Goal: Find specific page/section: Find specific page/section

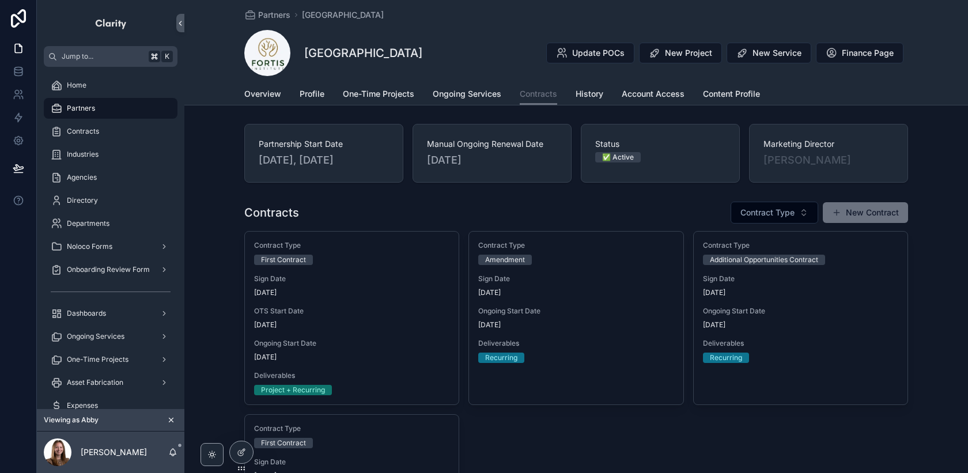
scroll to position [171, 0]
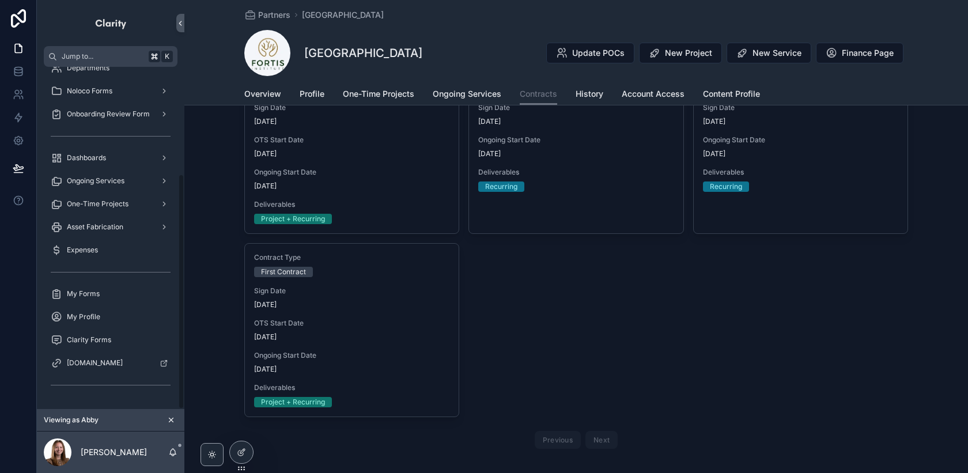
click at [167, 420] on icon "scrollable content" at bounding box center [171, 420] width 8 height 8
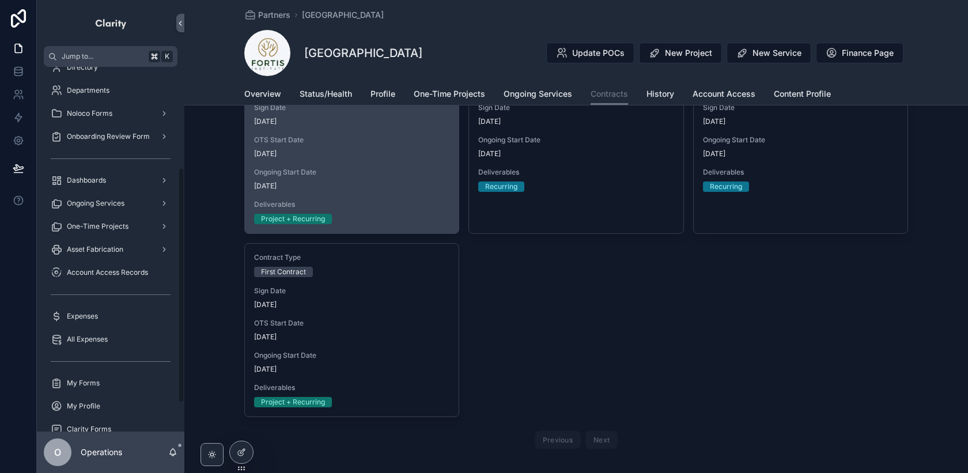
scroll to position [156, 0]
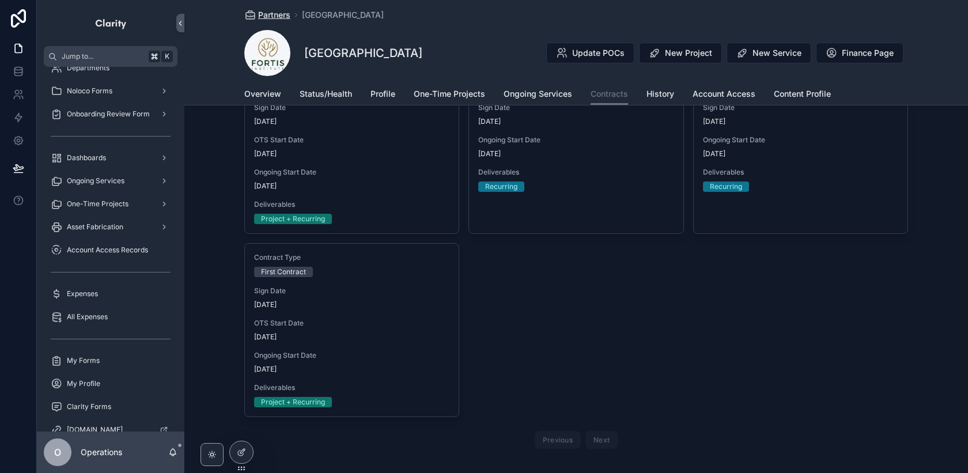
click at [278, 12] on span "Partners" at bounding box center [274, 15] width 32 height 12
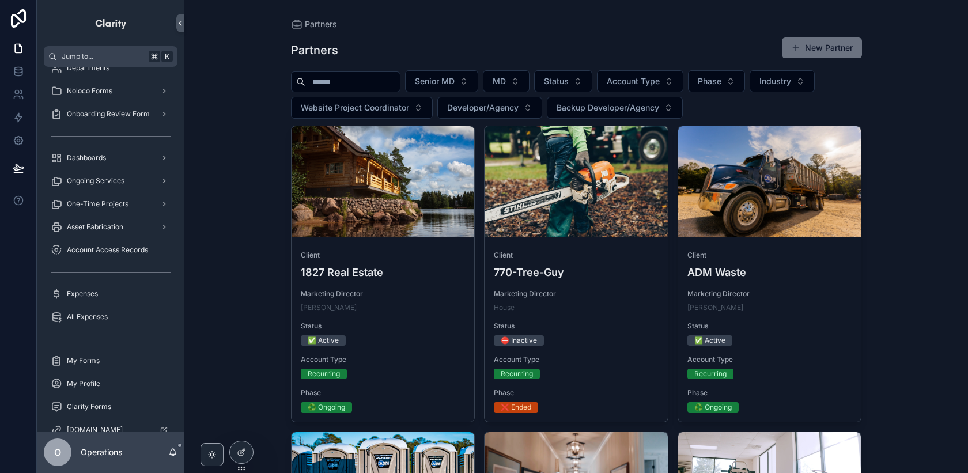
click at [324, 88] on input "scrollable content" at bounding box center [352, 82] width 95 height 16
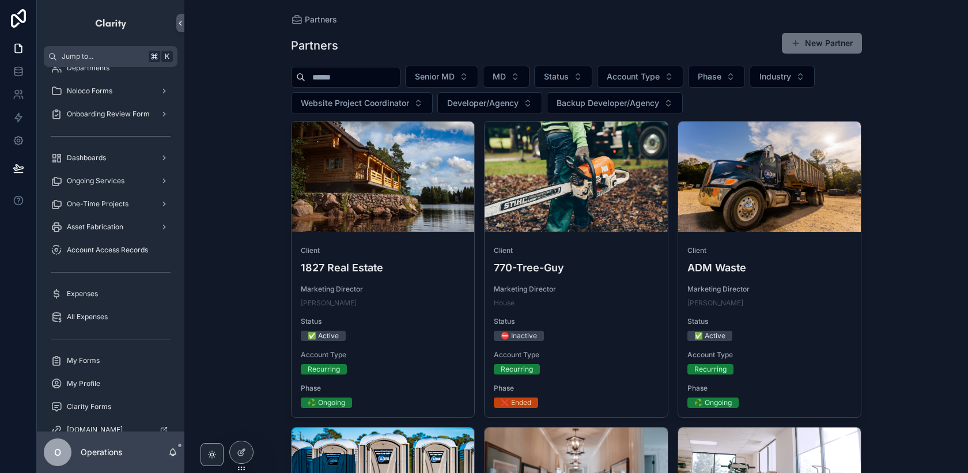
scroll to position [5, 0]
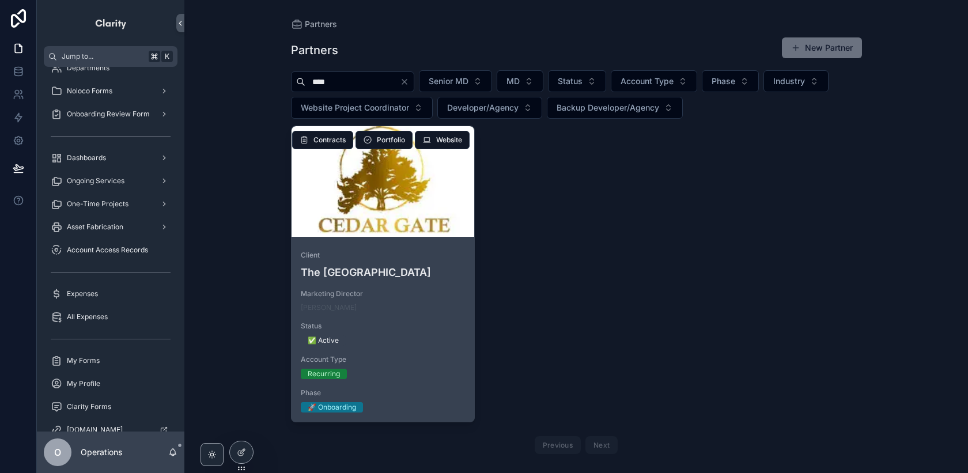
type input "****"
click at [419, 209] on div "scrollable content" at bounding box center [383, 181] width 183 height 111
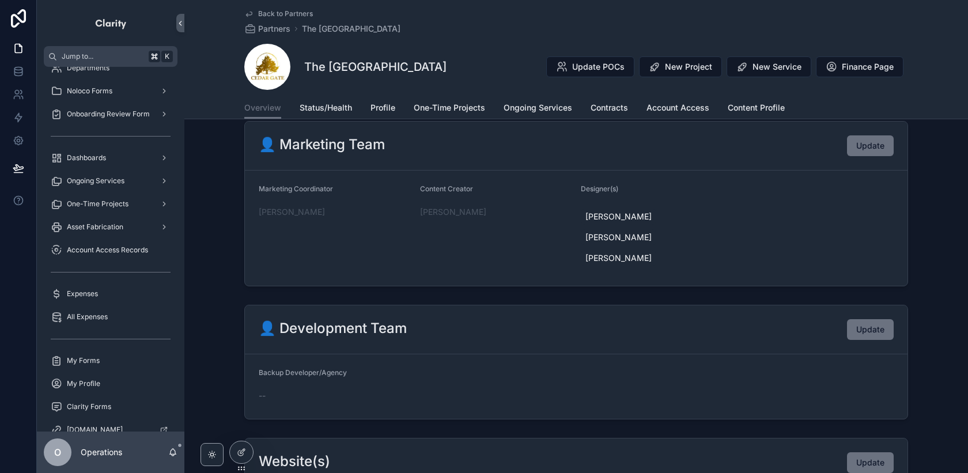
scroll to position [323, 0]
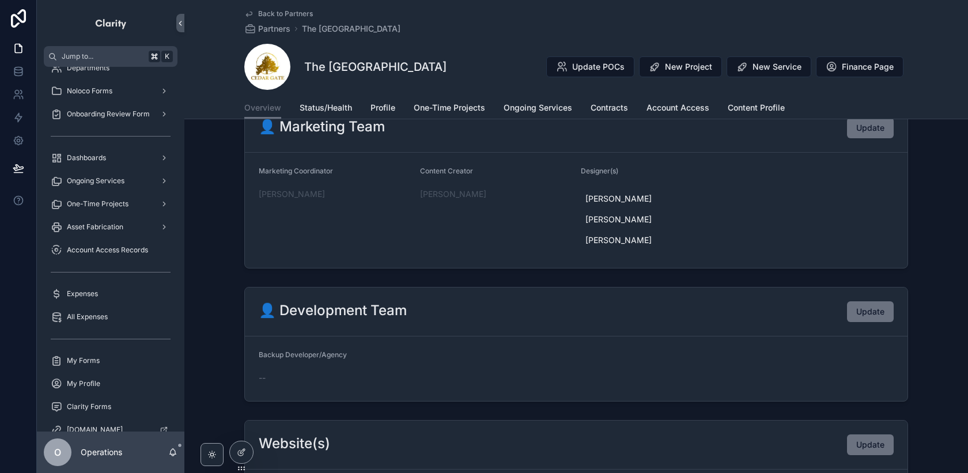
click at [299, 13] on span "Back to Partners" at bounding box center [285, 13] width 55 height 9
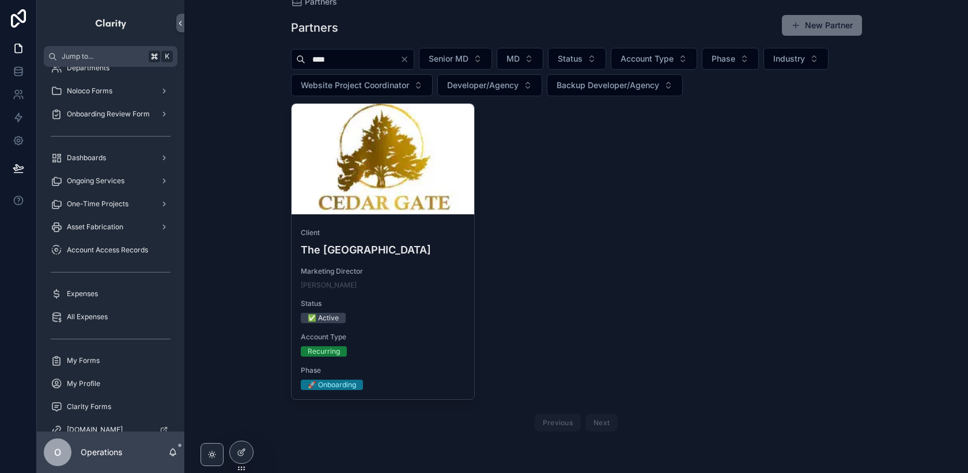
scroll to position [22, 0]
click at [407, 61] on icon "Clear" at bounding box center [404, 59] width 5 height 5
click at [379, 59] on input "scrollable content" at bounding box center [352, 59] width 95 height 16
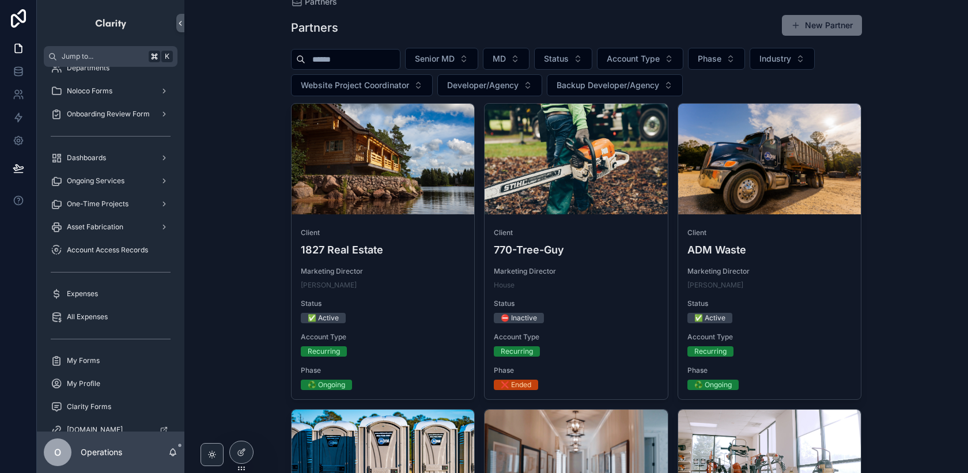
click at [377, 58] on input "scrollable content" at bounding box center [352, 59] width 95 height 16
click at [360, 62] on input "scrollable content" at bounding box center [352, 59] width 95 height 16
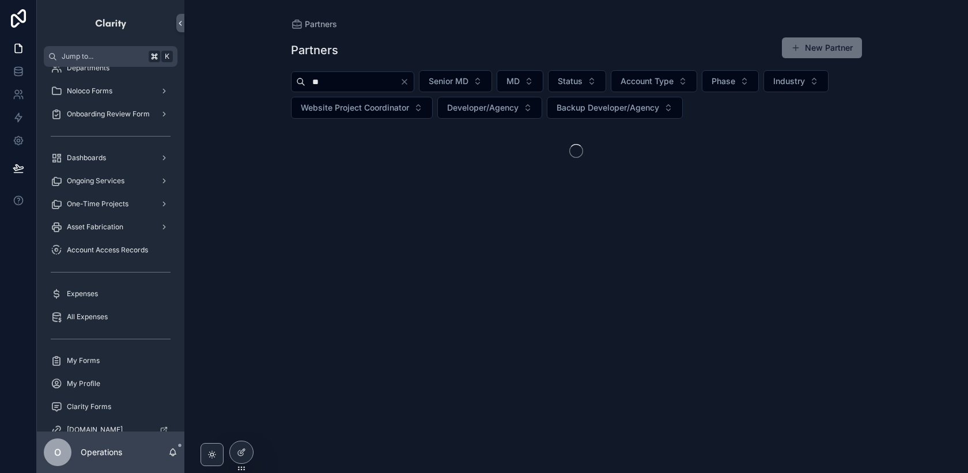
type input "**"
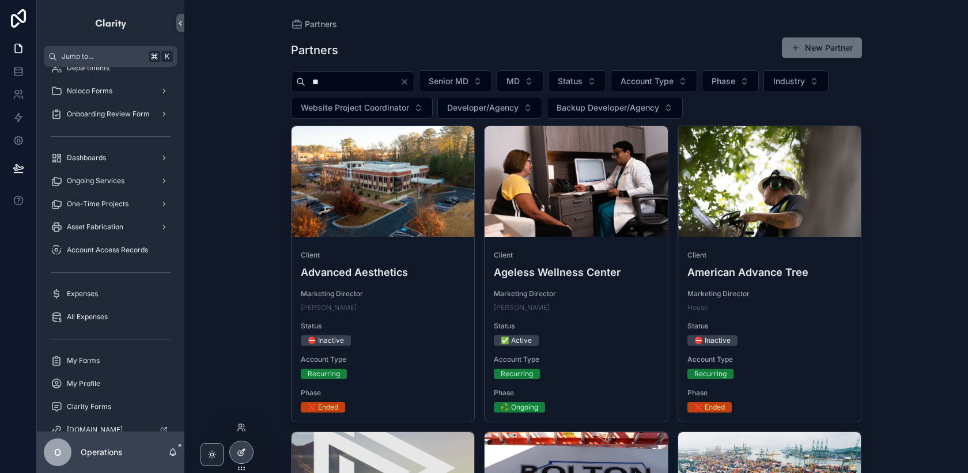
click at [242, 446] on div at bounding box center [241, 453] width 23 height 22
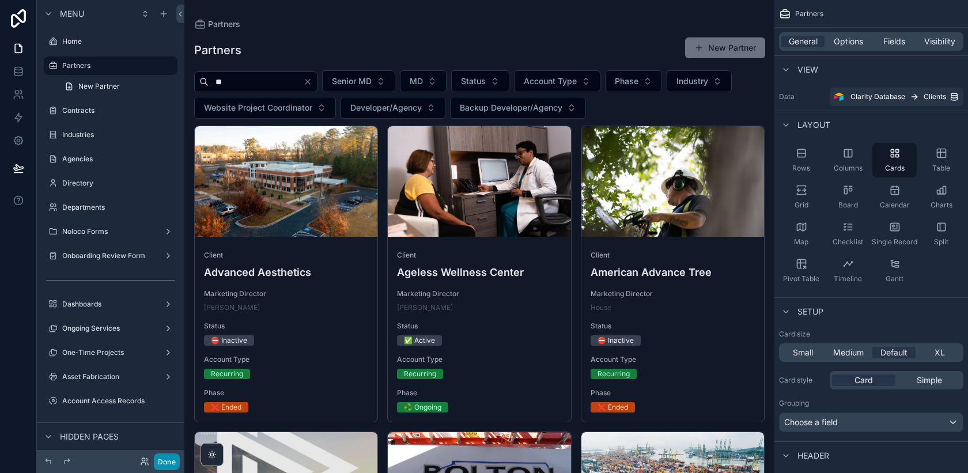
drag, startPoint x: 172, startPoint y: 459, endPoint x: 178, endPoint y: 459, distance: 5.8
click at [172, 459] on button "Done" at bounding box center [167, 462] width 26 height 17
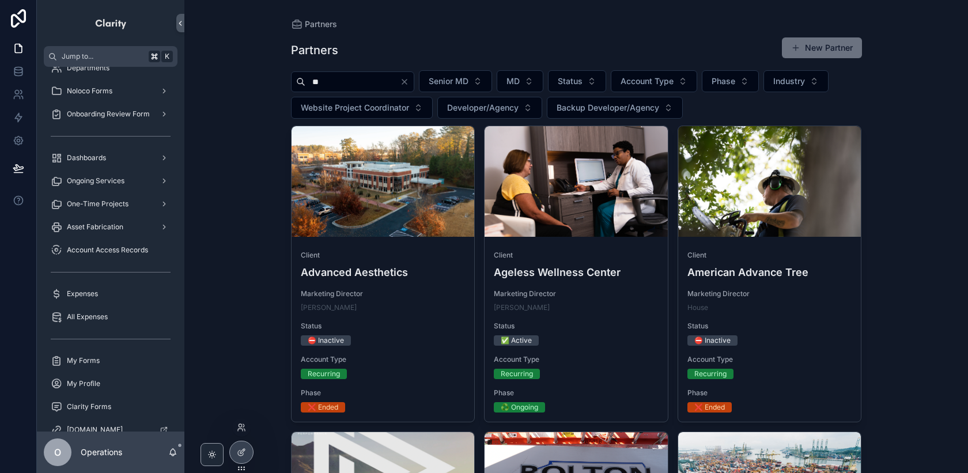
click at [243, 434] on div at bounding box center [241, 427] width 18 height 18
click at [243, 431] on icon at bounding box center [240, 430] width 5 height 2
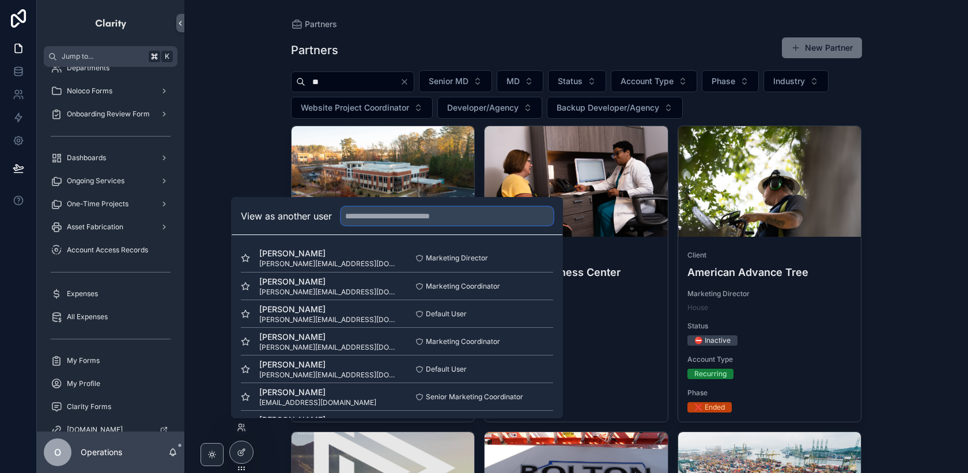
click at [361, 222] on input "text" at bounding box center [447, 216] width 212 height 18
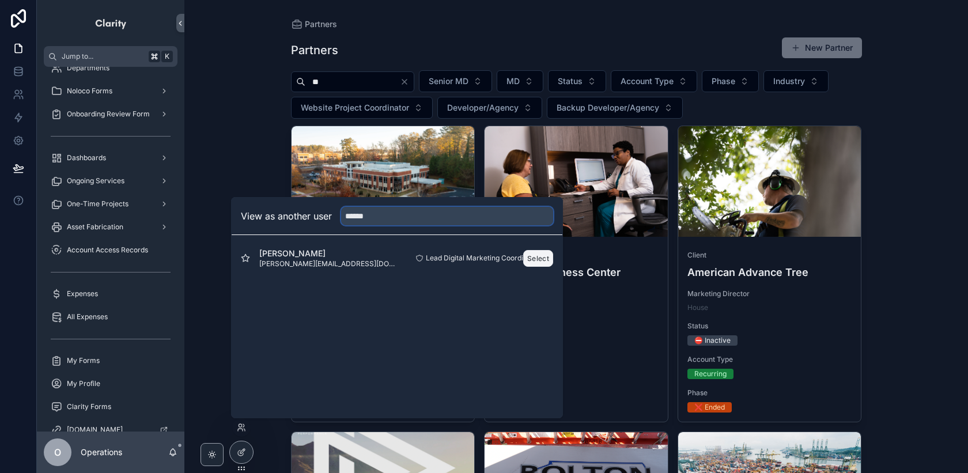
type input "******"
click at [524, 258] on button "Select" at bounding box center [538, 258] width 30 height 17
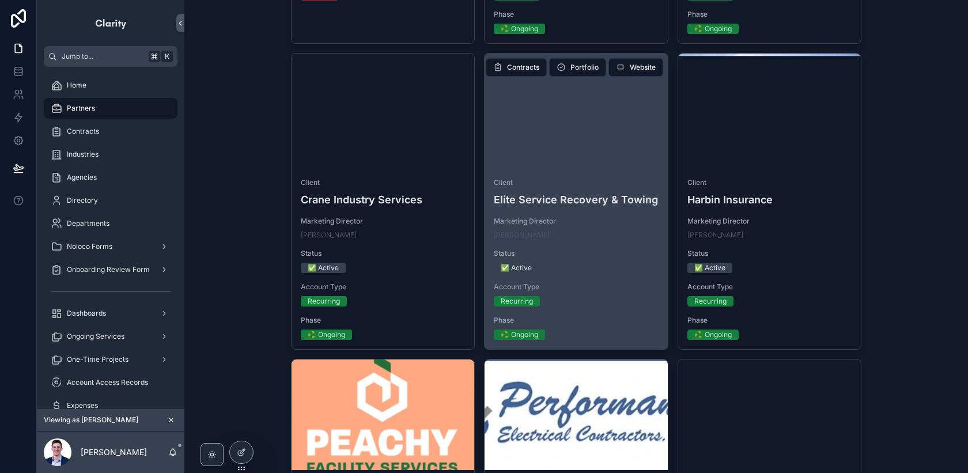
scroll to position [684, 0]
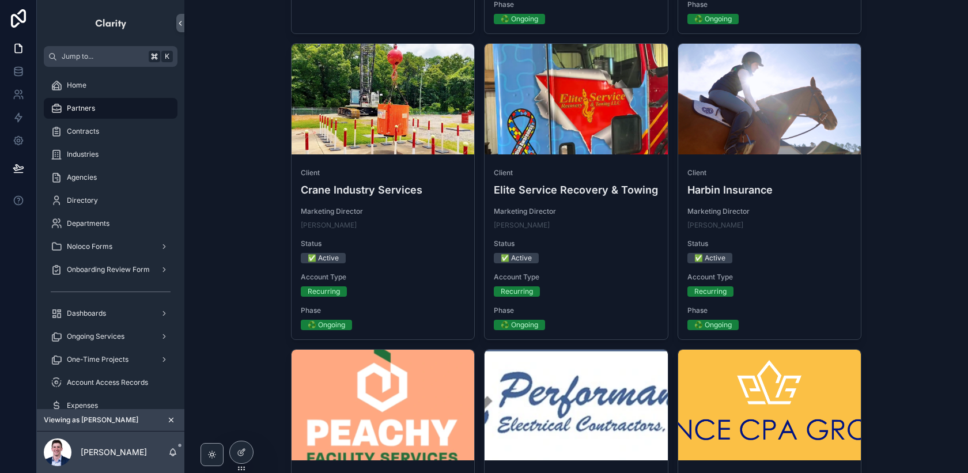
click at [0, 0] on div "scrollable content" at bounding box center [0, 0] width 0 height 0
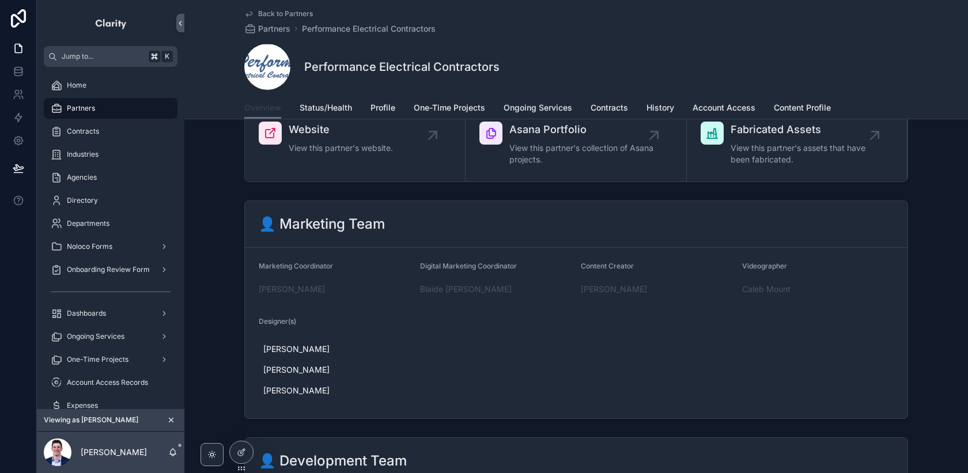
scroll to position [255, 0]
